Goal: Information Seeking & Learning: Learn about a topic

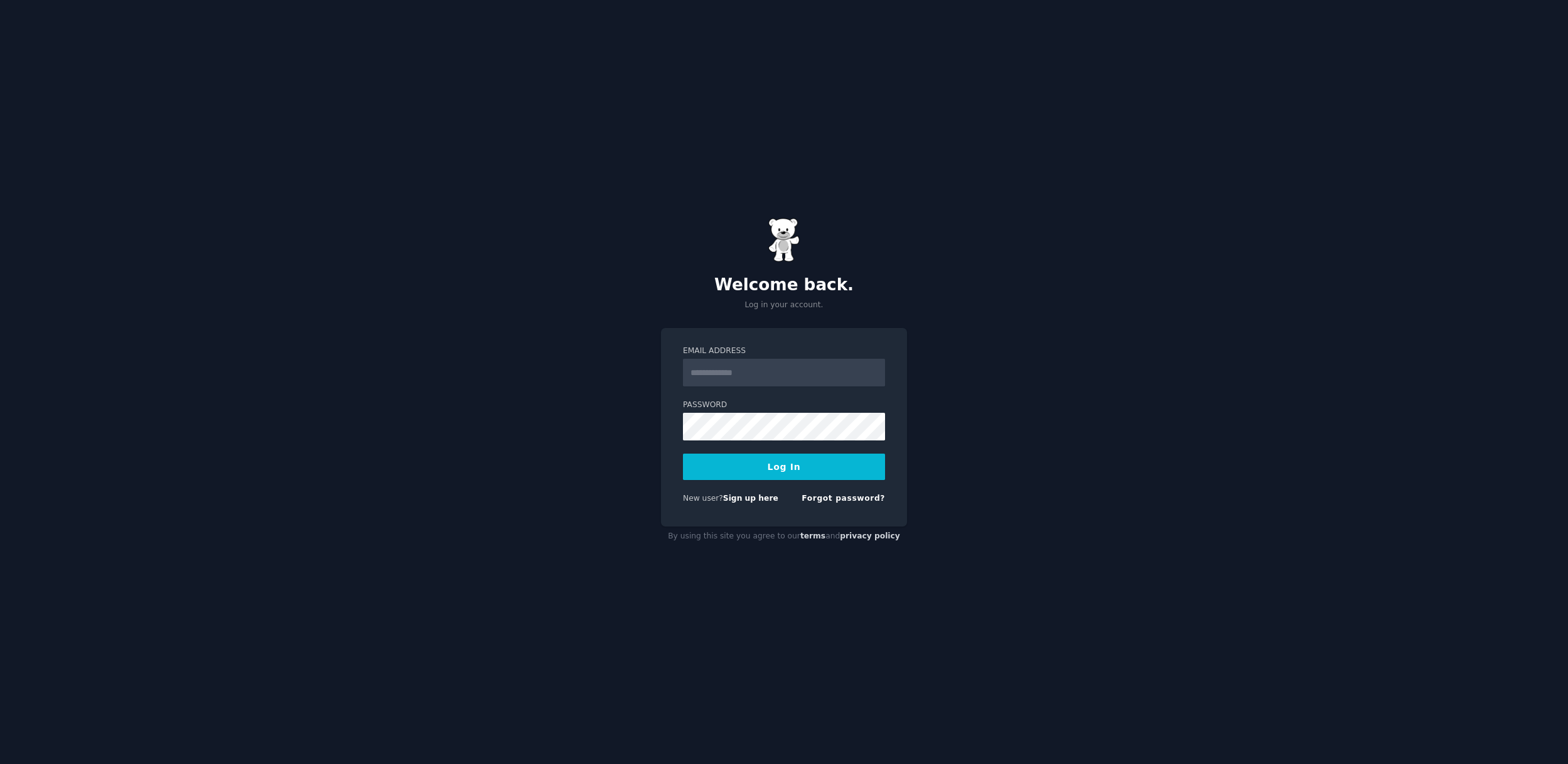
click at [754, 368] on input "Email Address" at bounding box center [784, 373] width 202 height 27
type input "**********"
click at [763, 463] on button "Log In" at bounding box center [784, 466] width 202 height 27
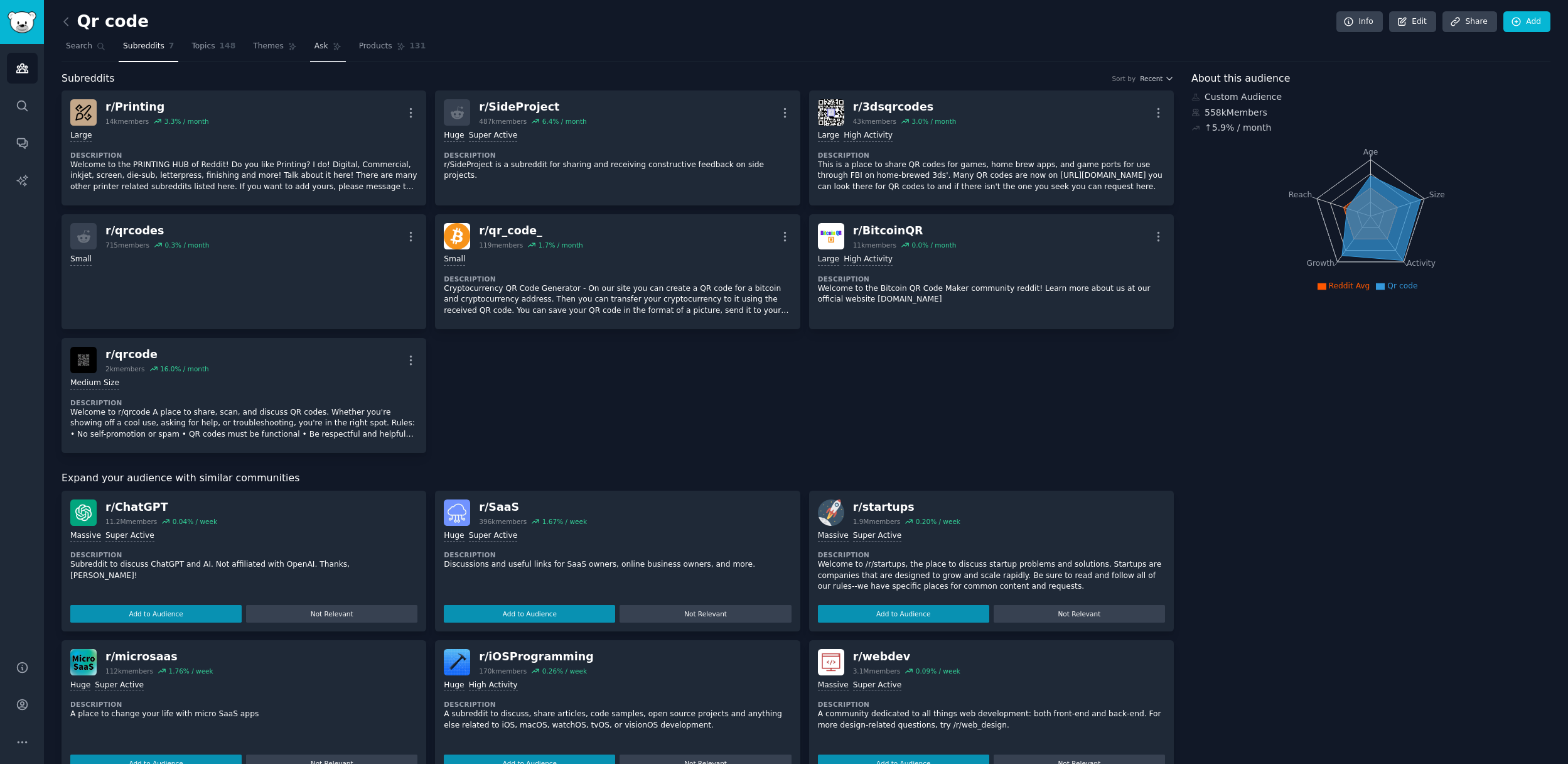
click at [320, 45] on span "Ask" at bounding box center [321, 47] width 14 height 12
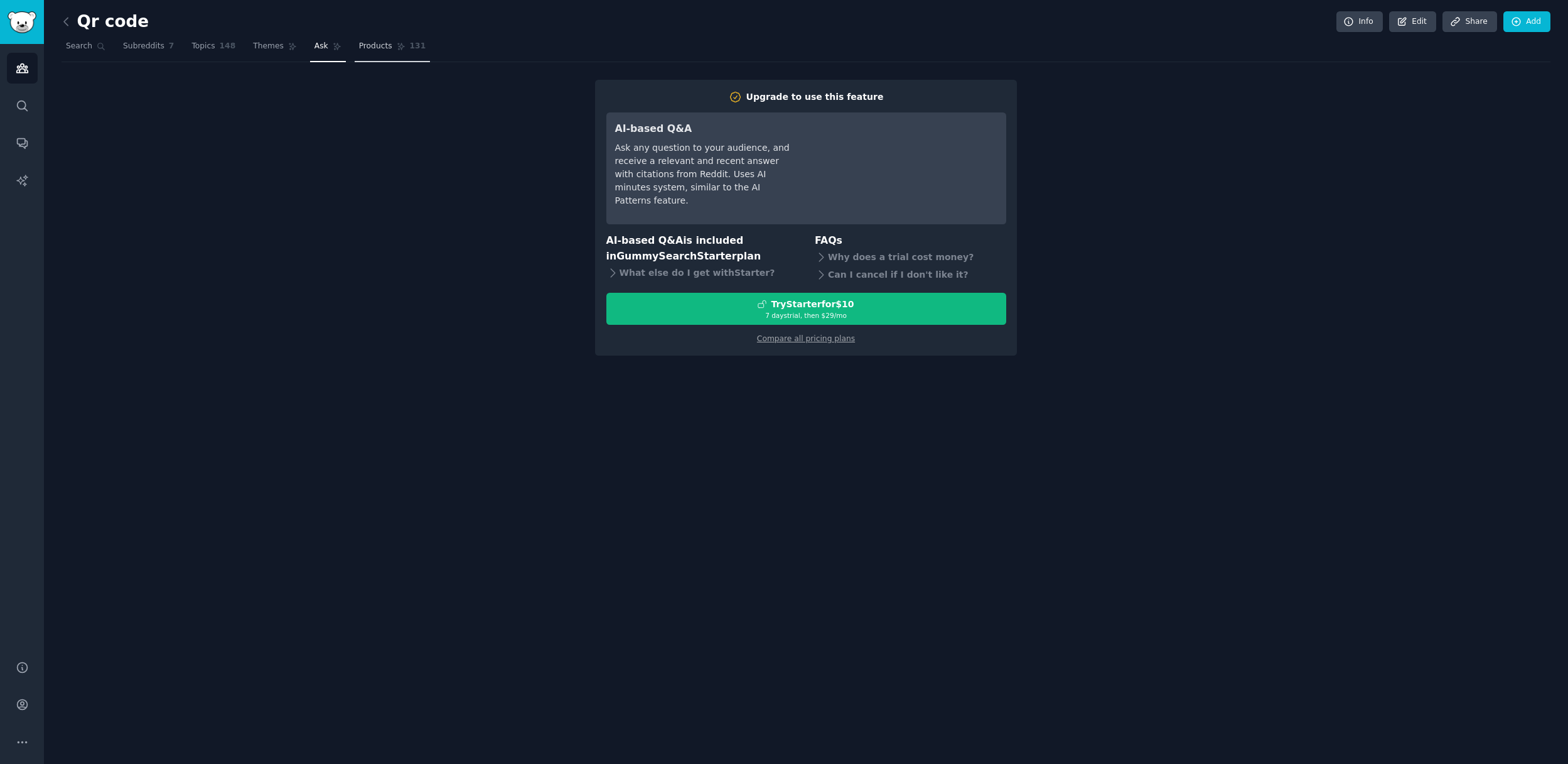
click at [373, 43] on span "Products" at bounding box center [375, 47] width 33 height 12
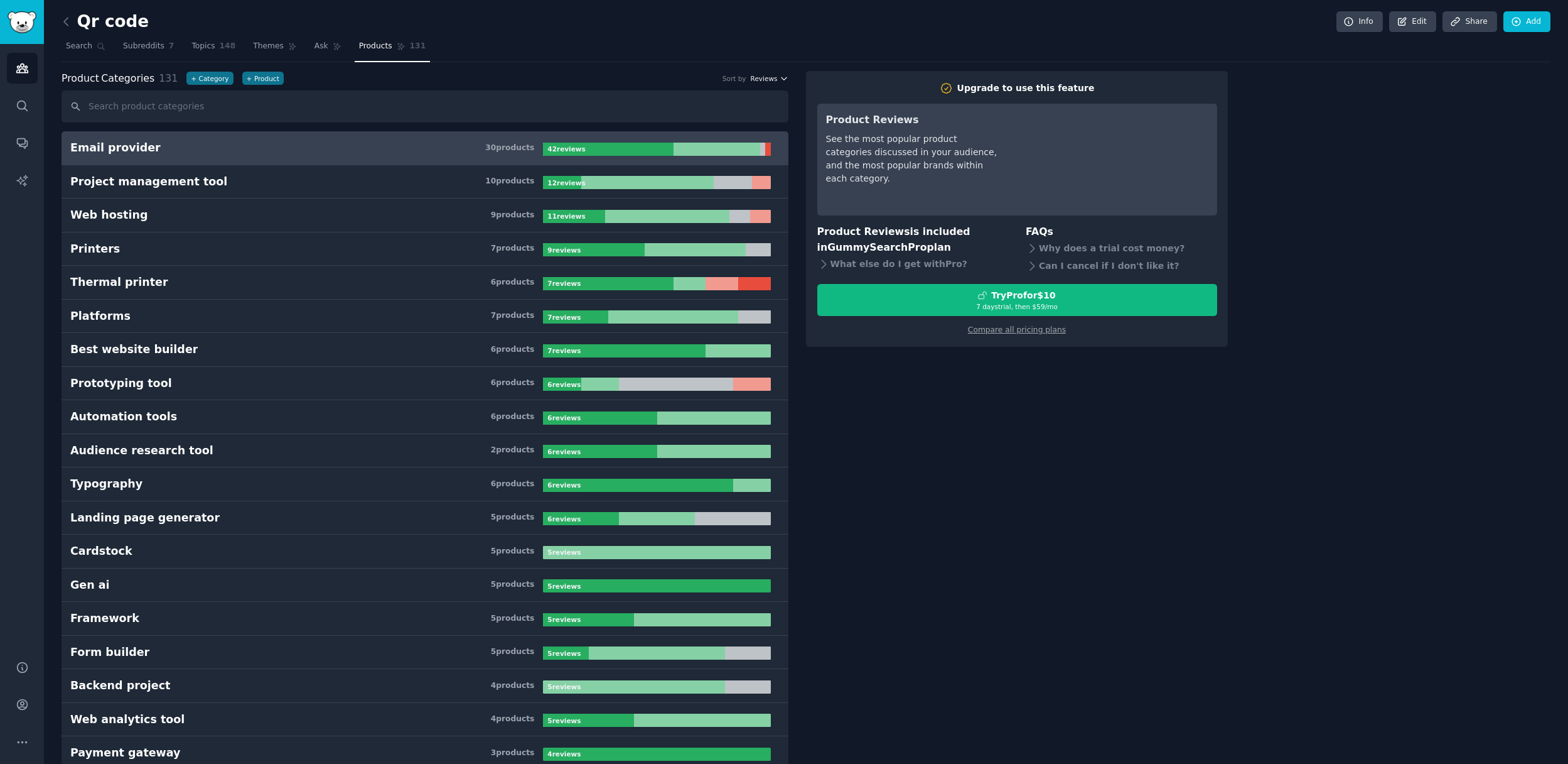
click at [775, 74] on span "Reviews" at bounding box center [764, 79] width 27 height 9
click at [702, 125] on p "Products" at bounding box center [706, 125] width 33 height 12
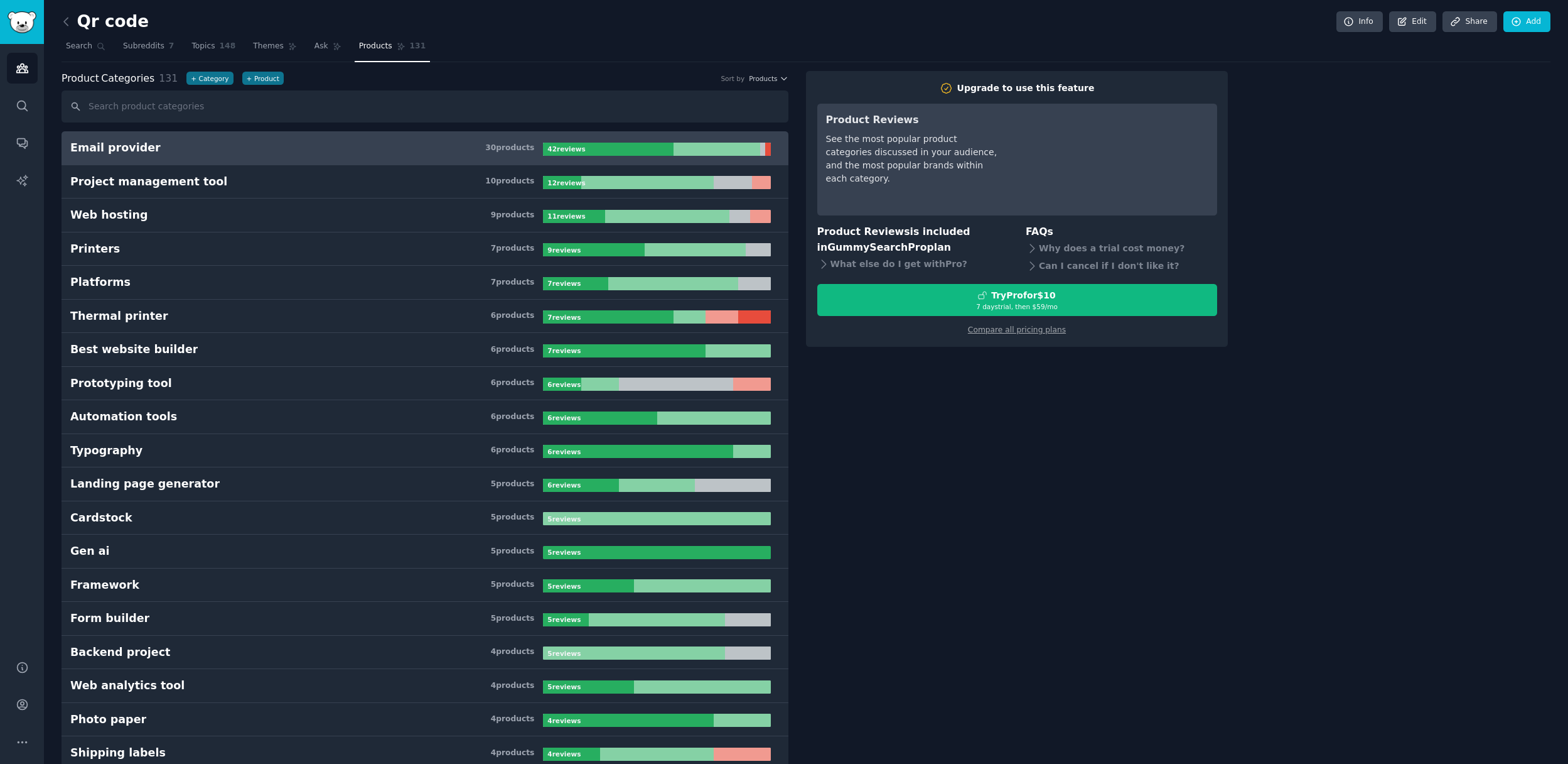
click at [759, 84] on div "Product Categories 131 + Category + Product Sort by Products" at bounding box center [424, 79] width 727 height 16
click at [765, 78] on span "Products" at bounding box center [763, 79] width 28 height 9
click at [741, 147] on div "Positive" at bounding box center [726, 147] width 117 height 22
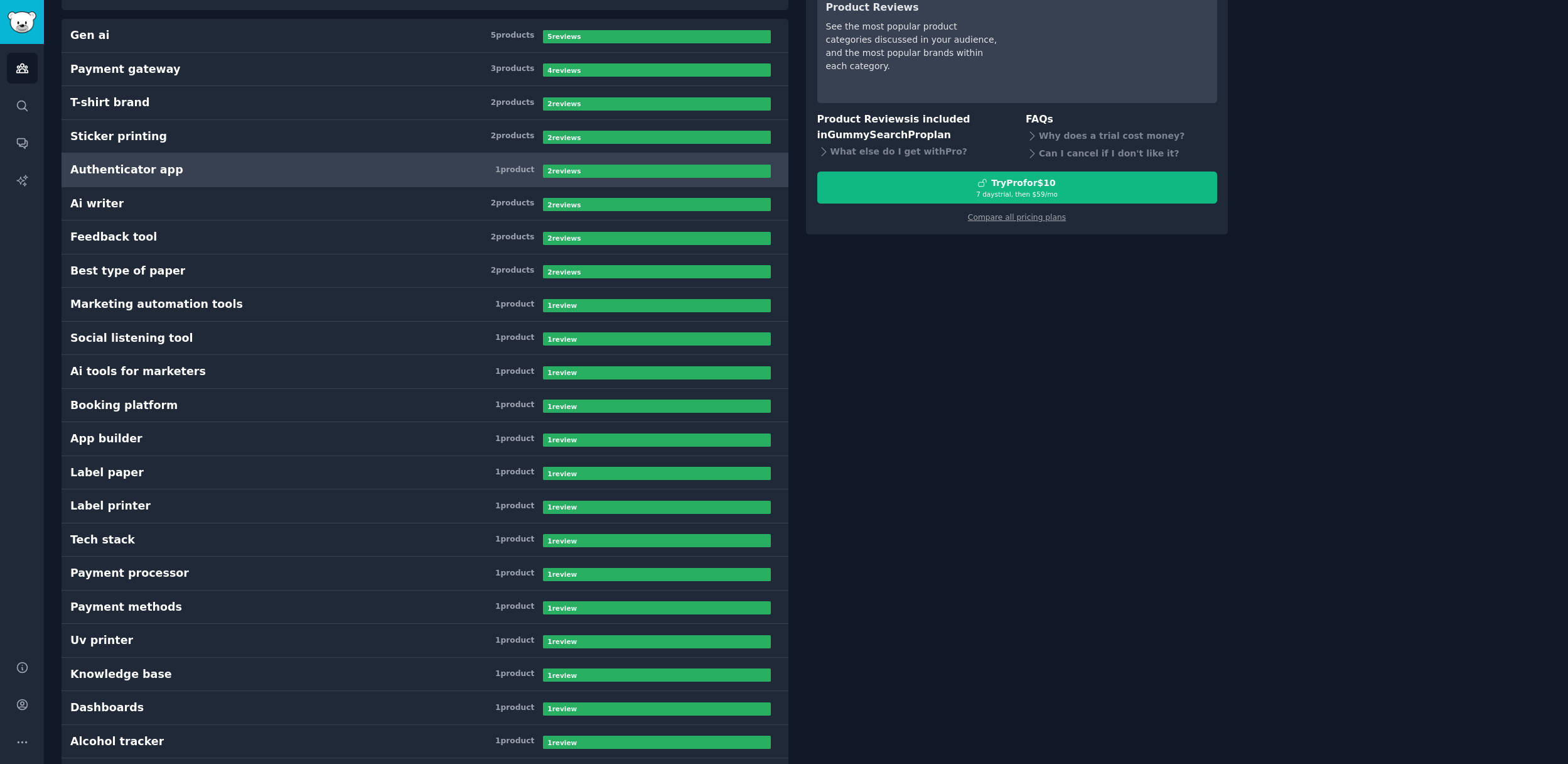
scroll to position [169, 0]
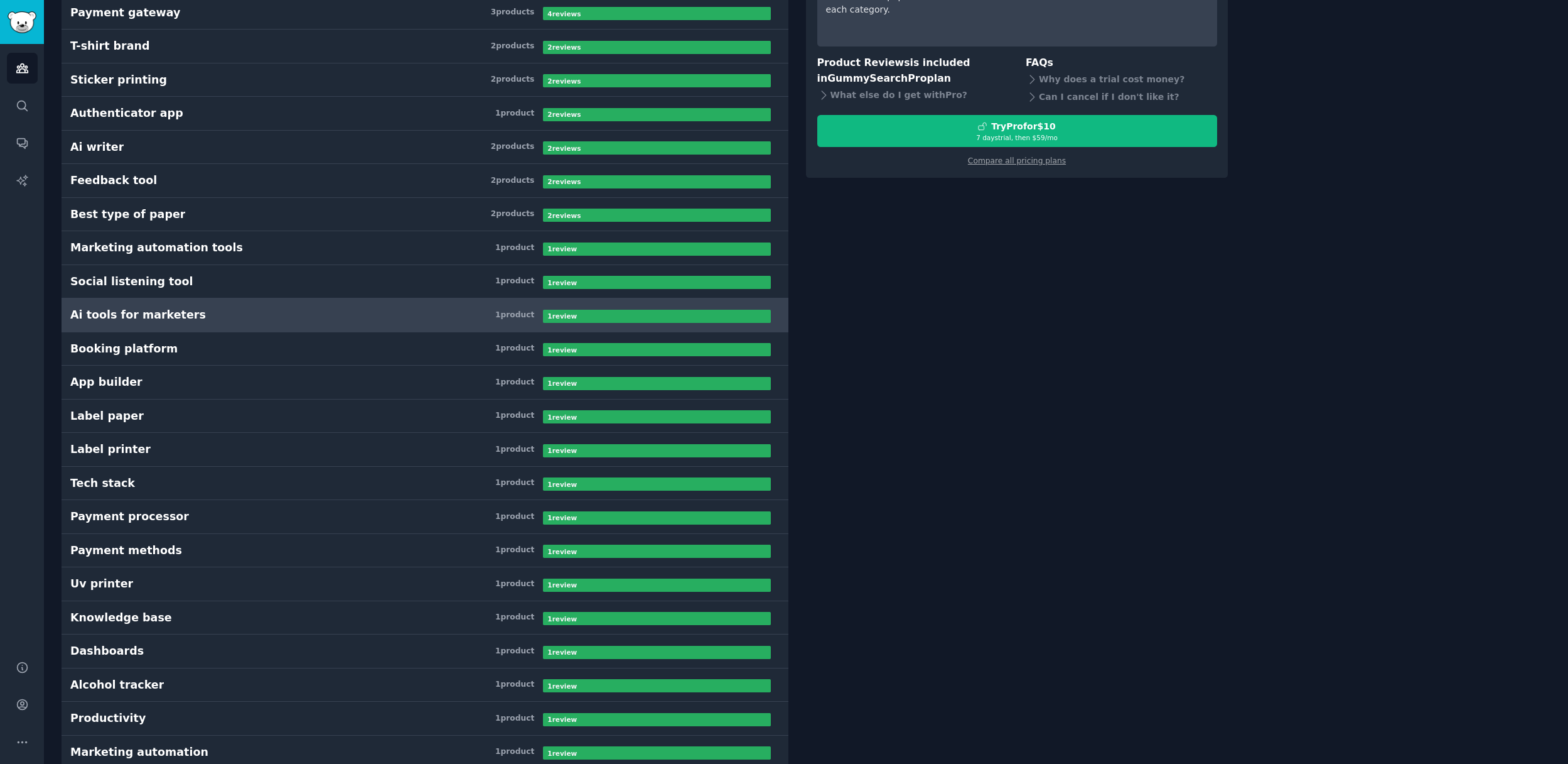
click at [364, 317] on h3 "Ai tools for marketers 1 product" at bounding box center [306, 315] width 473 height 16
click at [143, 313] on div "Ai tools for marketers" at bounding box center [138, 315] width 136 height 16
click at [144, 315] on div "Ai tools for marketers" at bounding box center [138, 315] width 136 height 16
click at [145, 315] on div "Ai tools for marketers" at bounding box center [138, 315] width 136 height 16
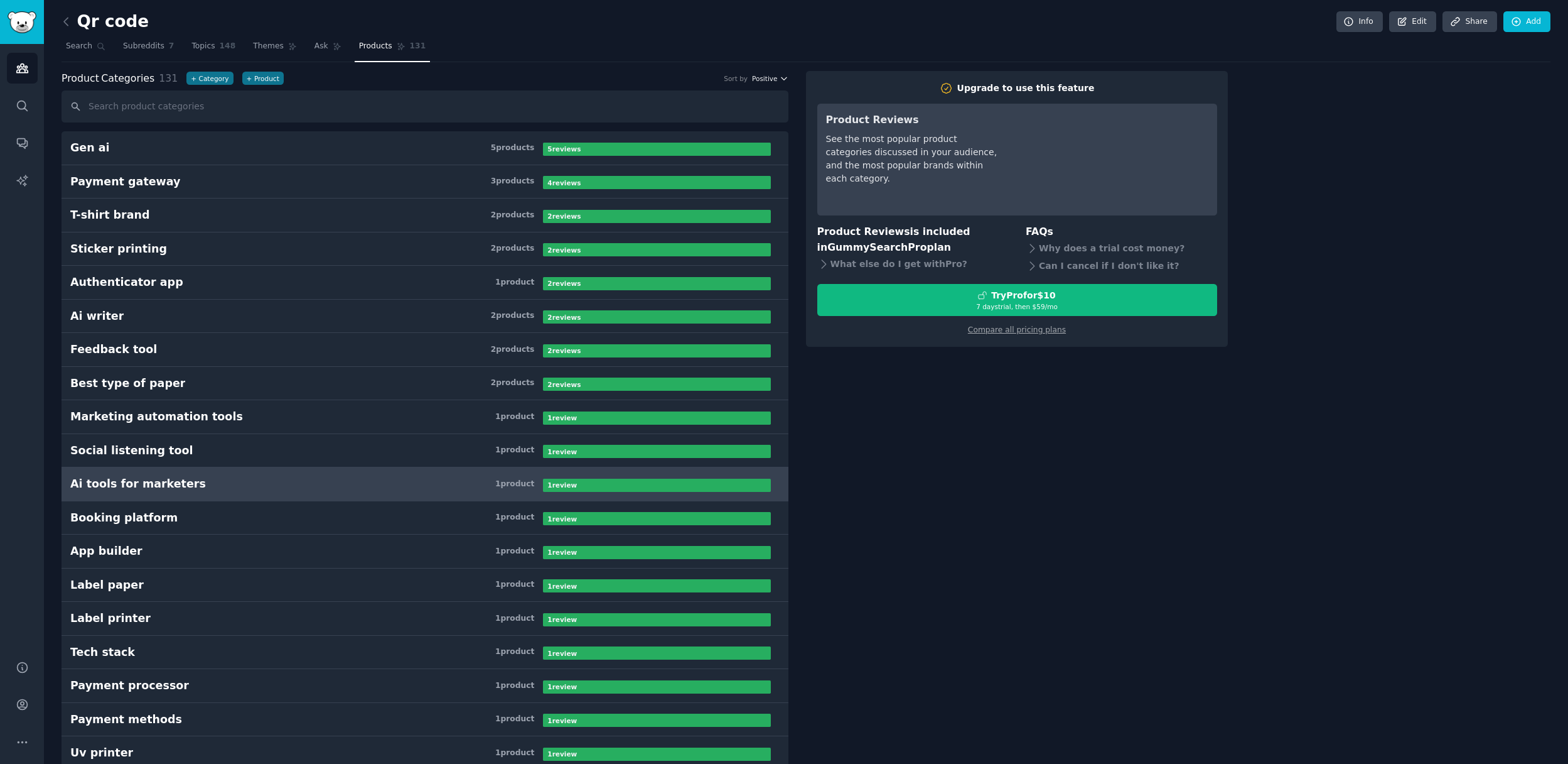
click at [773, 78] on span "Positive" at bounding box center [765, 79] width 25 height 9
click at [709, 101] on p "Reviews" at bounding box center [705, 103] width 31 height 12
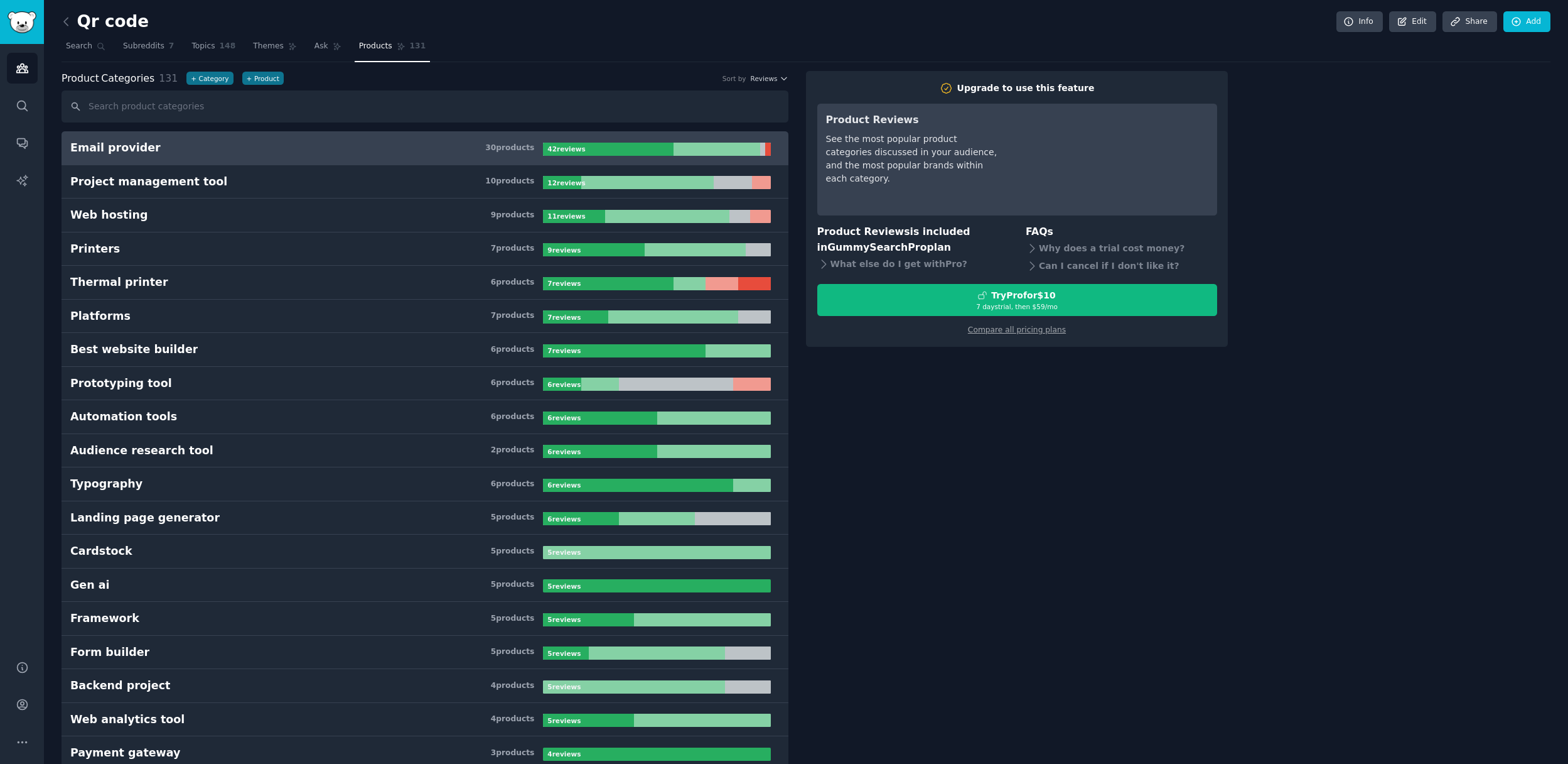
click at [157, 153] on h3 "Email provider 30 product s" at bounding box center [306, 148] width 473 height 16
click at [110, 146] on div "Email provider" at bounding box center [115, 148] width 90 height 16
click at [733, 146] on div at bounding box center [717, 149] width 87 height 13
click at [650, 155] on div at bounding box center [608, 149] width 130 height 13
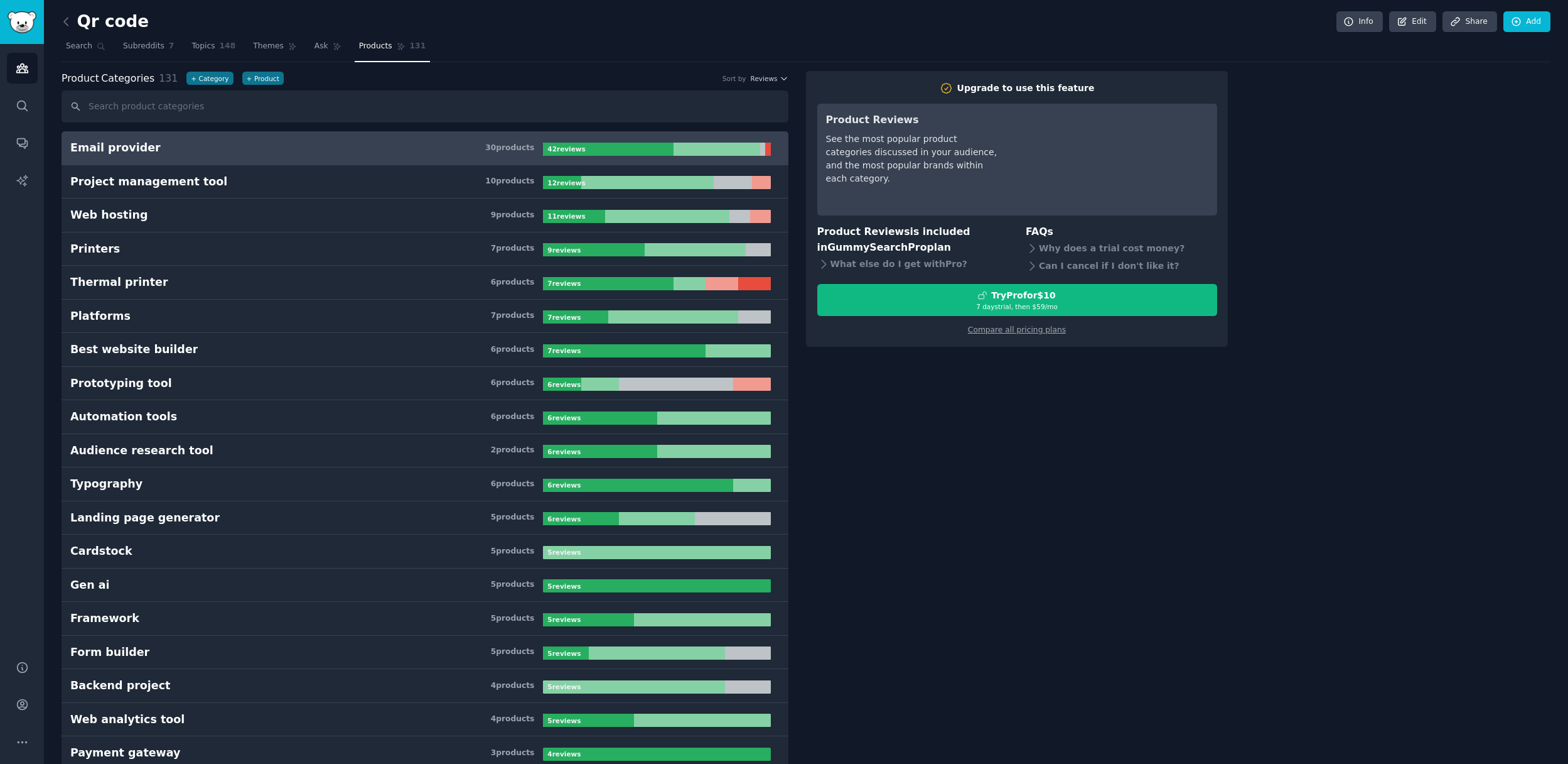
click at [650, 155] on div at bounding box center [608, 149] width 130 height 13
click at [243, 78] on button "+ Product" at bounding box center [263, 78] width 41 height 13
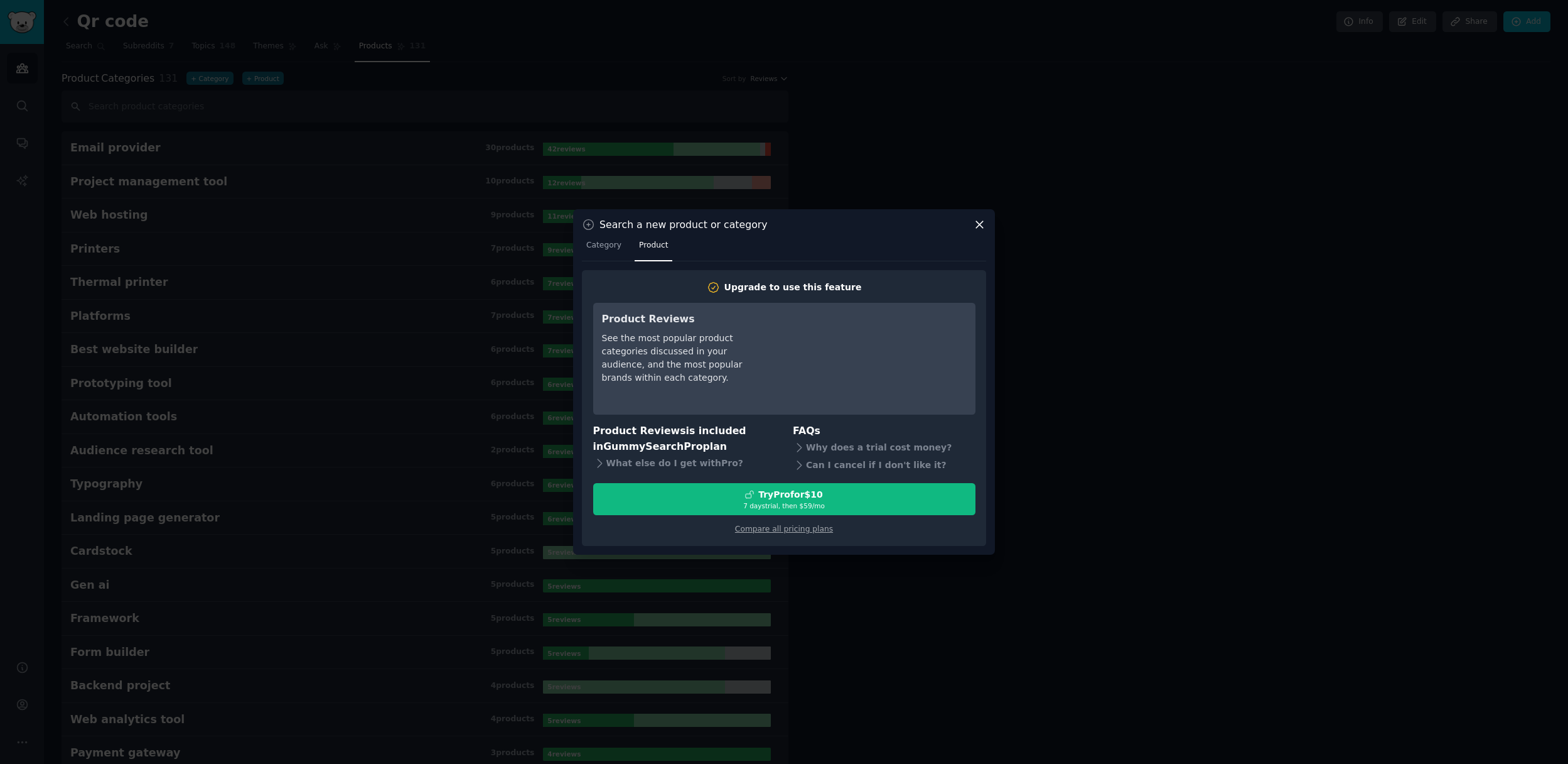
click at [977, 224] on icon at bounding box center [980, 225] width 13 height 13
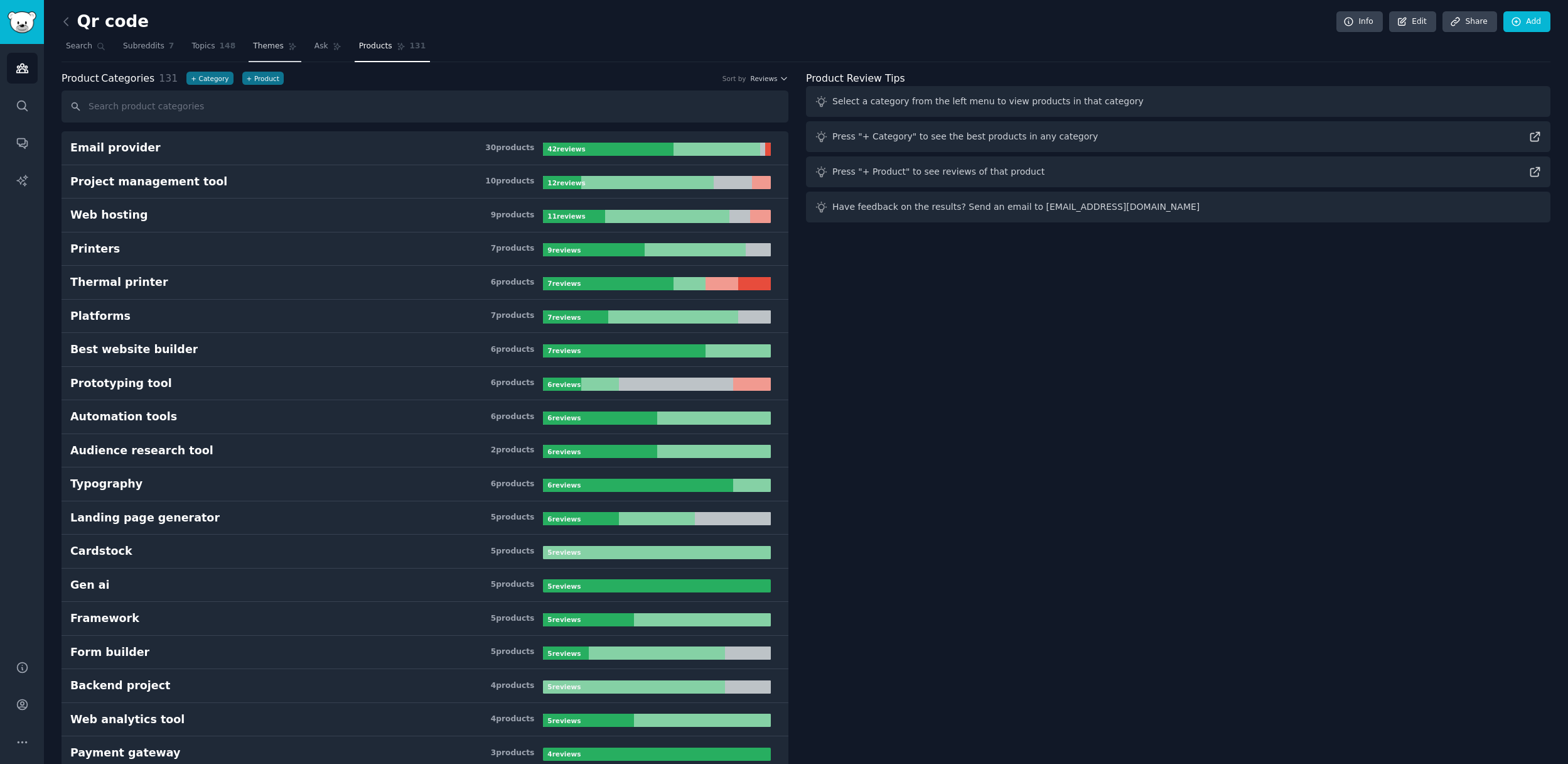
click at [260, 47] on span "Themes" at bounding box center [268, 47] width 31 height 12
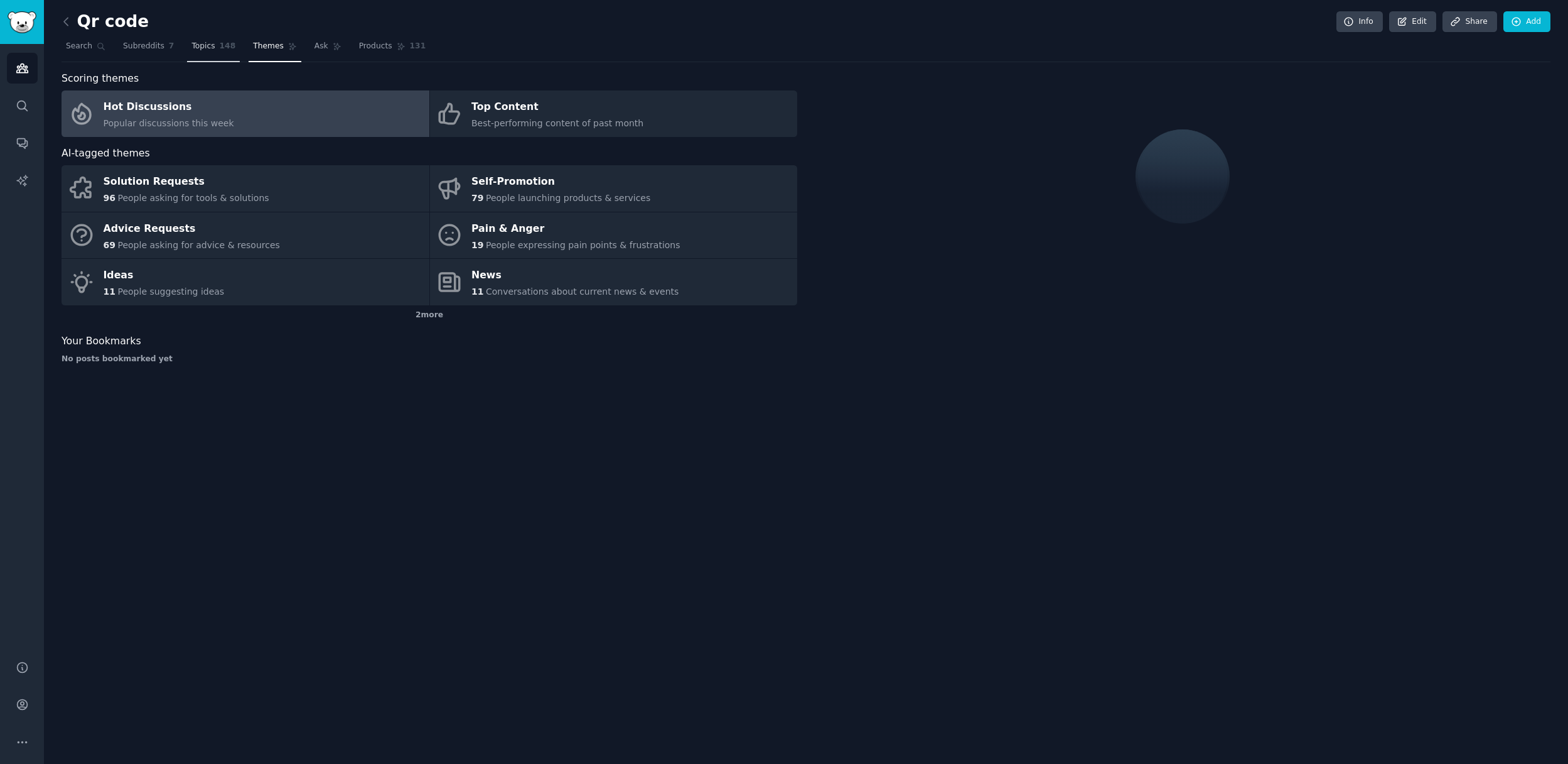
click at [205, 49] on span "Topics" at bounding box center [203, 47] width 23 height 12
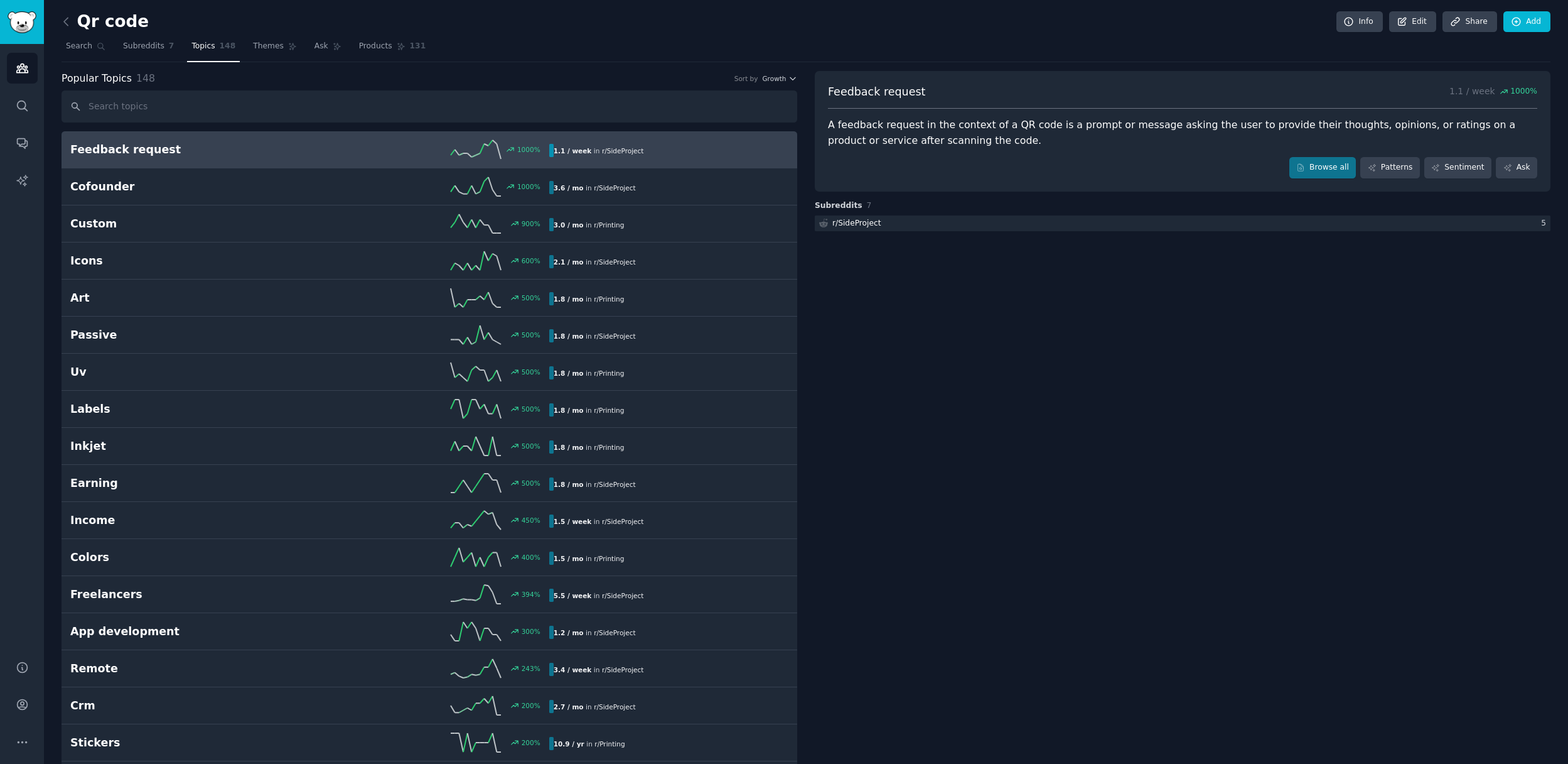
click at [165, 147] on h2 "Feedback request" at bounding box center [189, 150] width 239 height 16
click at [633, 150] on span "r/ SideProject" at bounding box center [623, 151] width 42 height 7
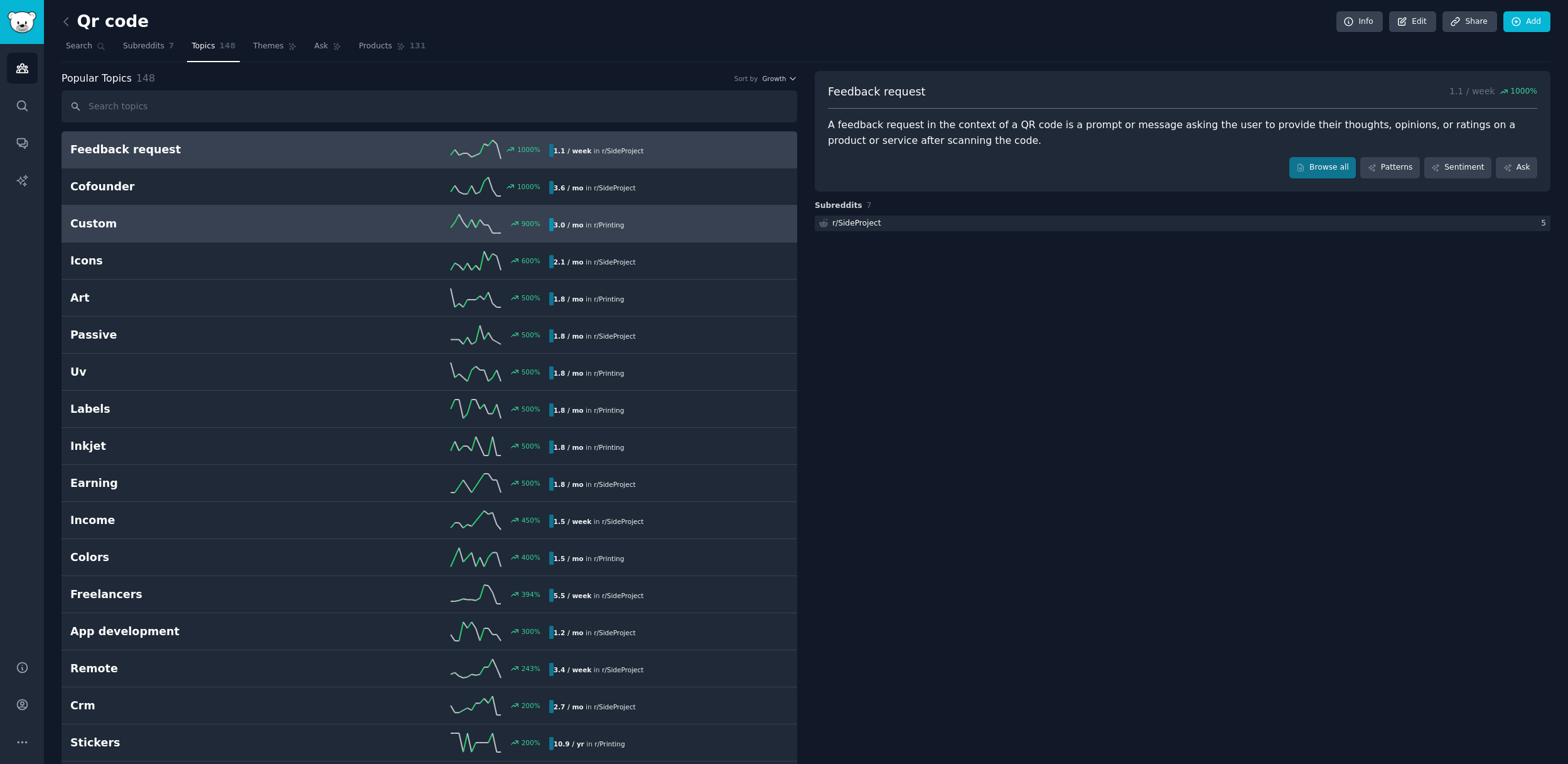
click at [600, 227] on span "r/ Printing" at bounding box center [609, 225] width 30 height 7
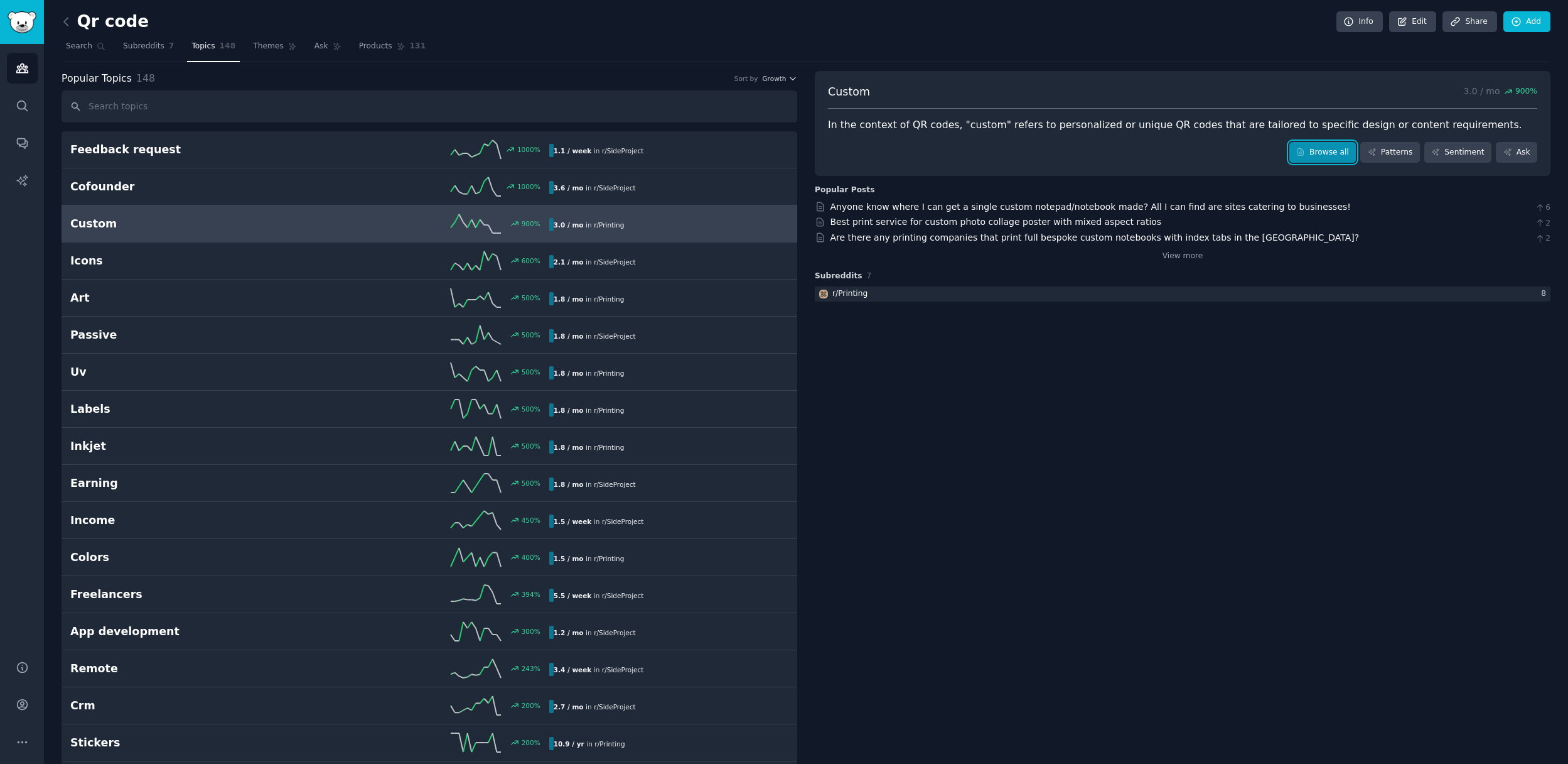
click at [1323, 149] on link "Browse all" at bounding box center [1323, 153] width 67 height 22
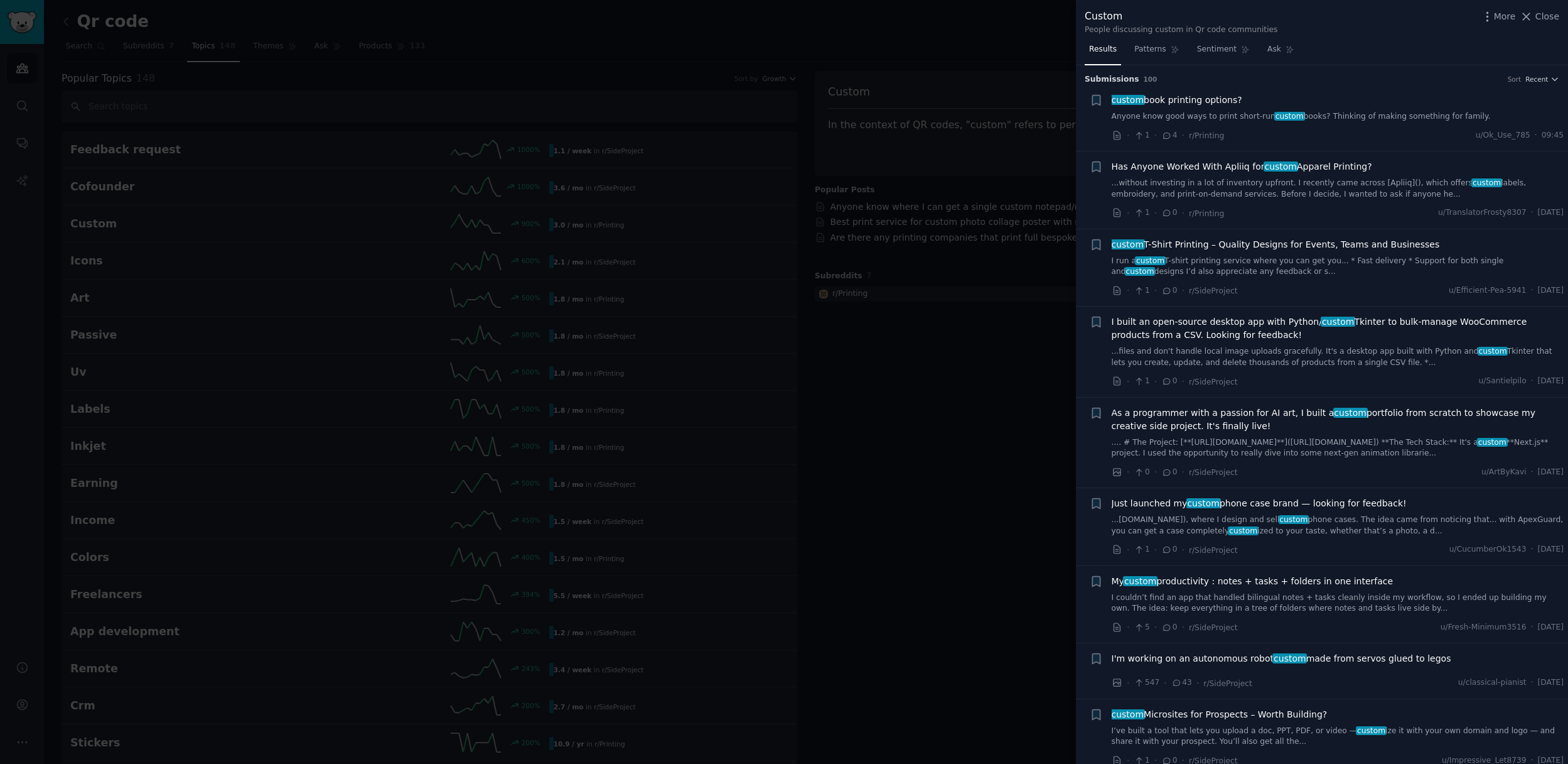
scroll to position [2, 0]
click at [996, 485] on div at bounding box center [784, 382] width 1568 height 764
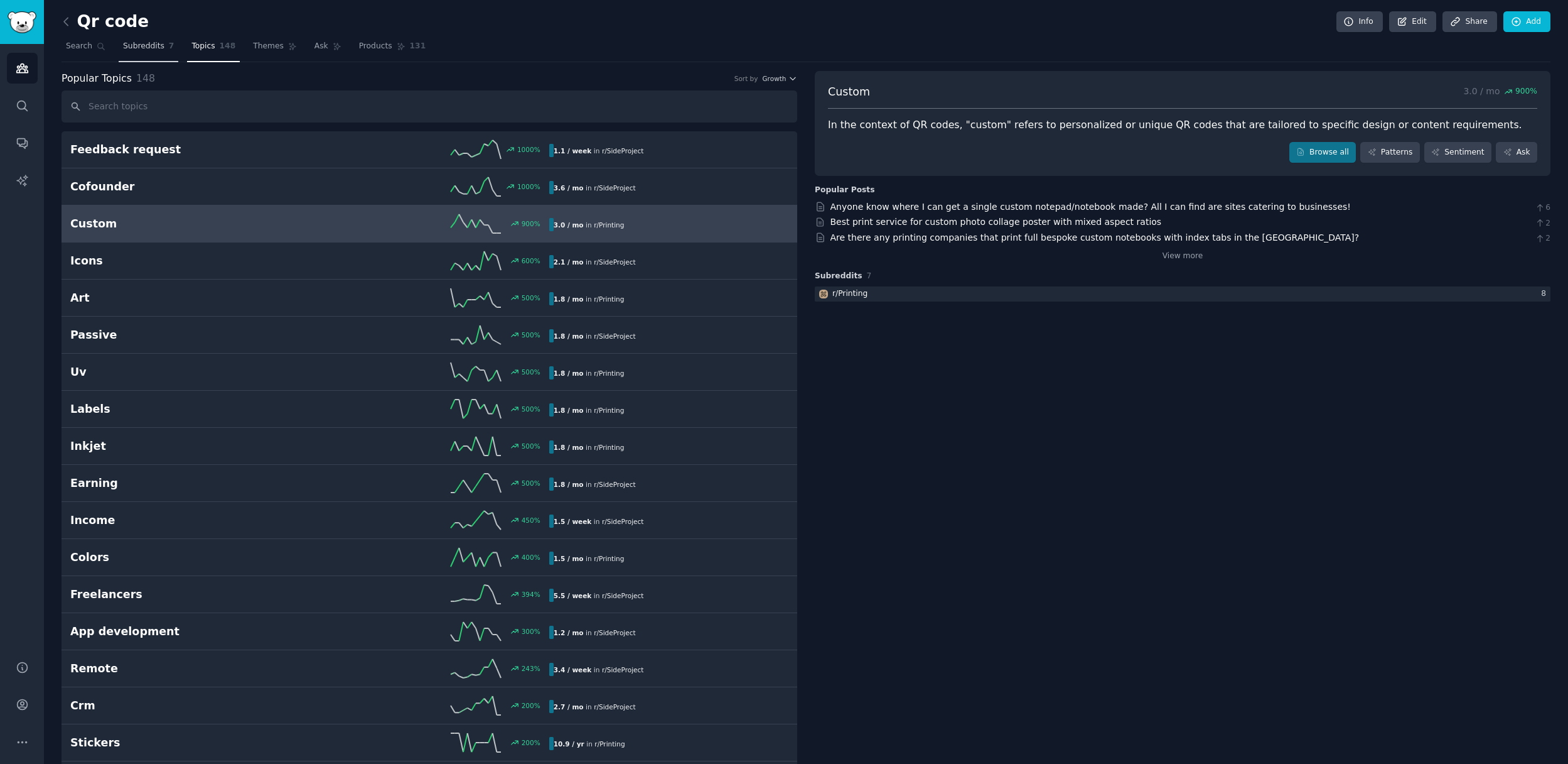
click at [139, 48] on span "Subreddits" at bounding box center [143, 47] width 41 height 12
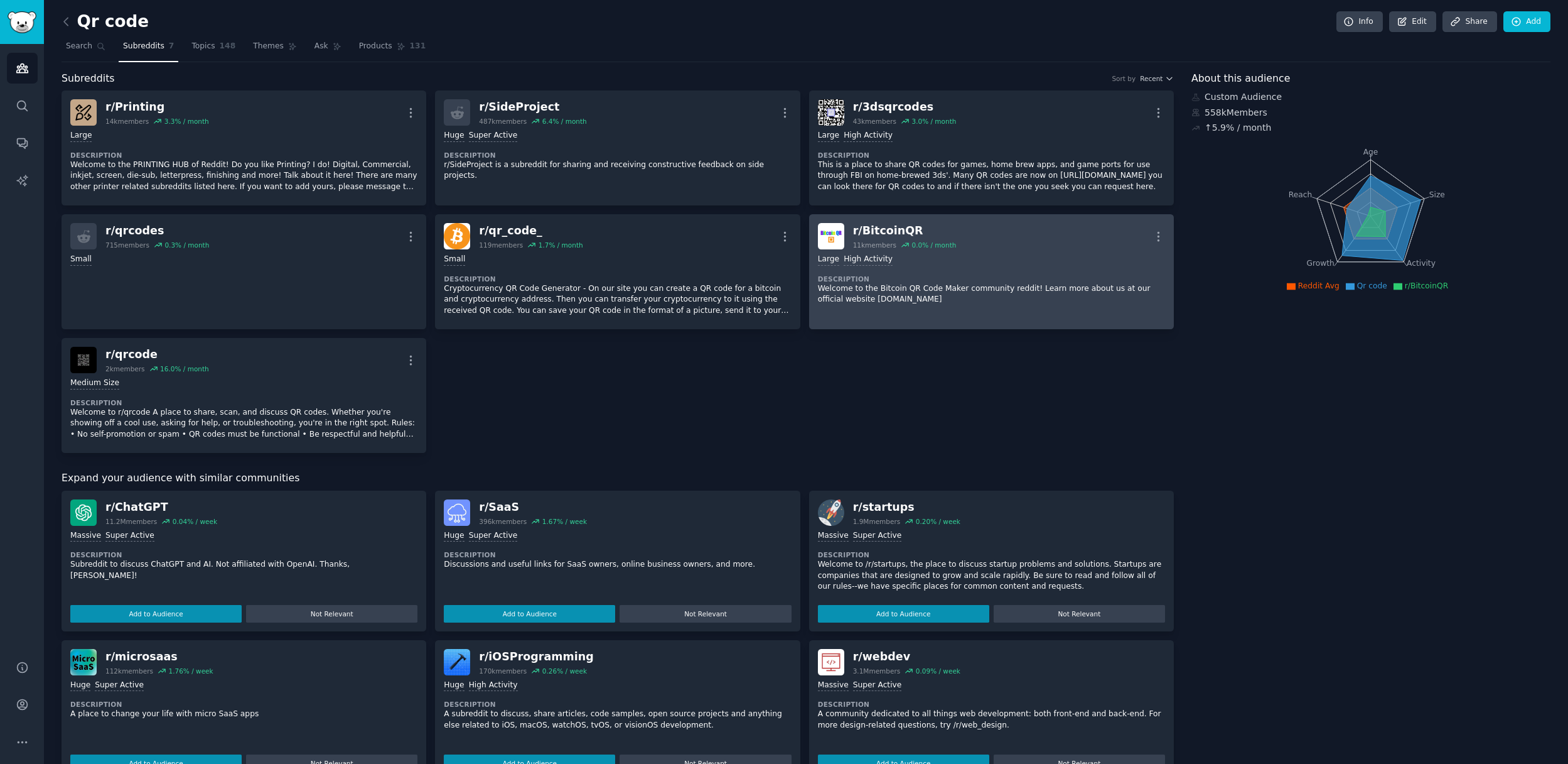
click at [883, 229] on div "r/ BitcoinQR" at bounding box center [905, 231] width 103 height 16
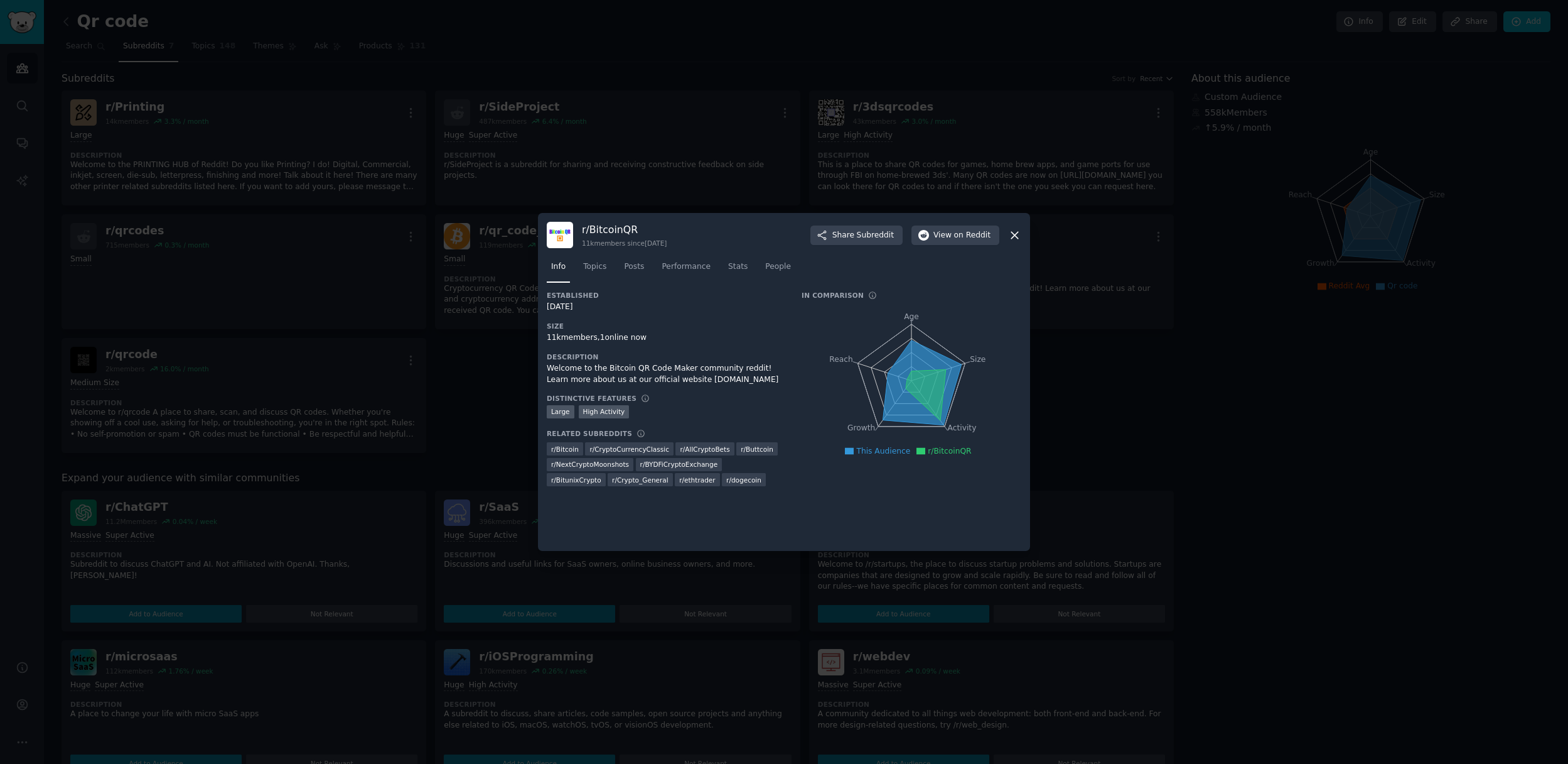
click at [1018, 235] on icon at bounding box center [1015, 235] width 13 height 13
